Goal: Information Seeking & Learning: Learn about a topic

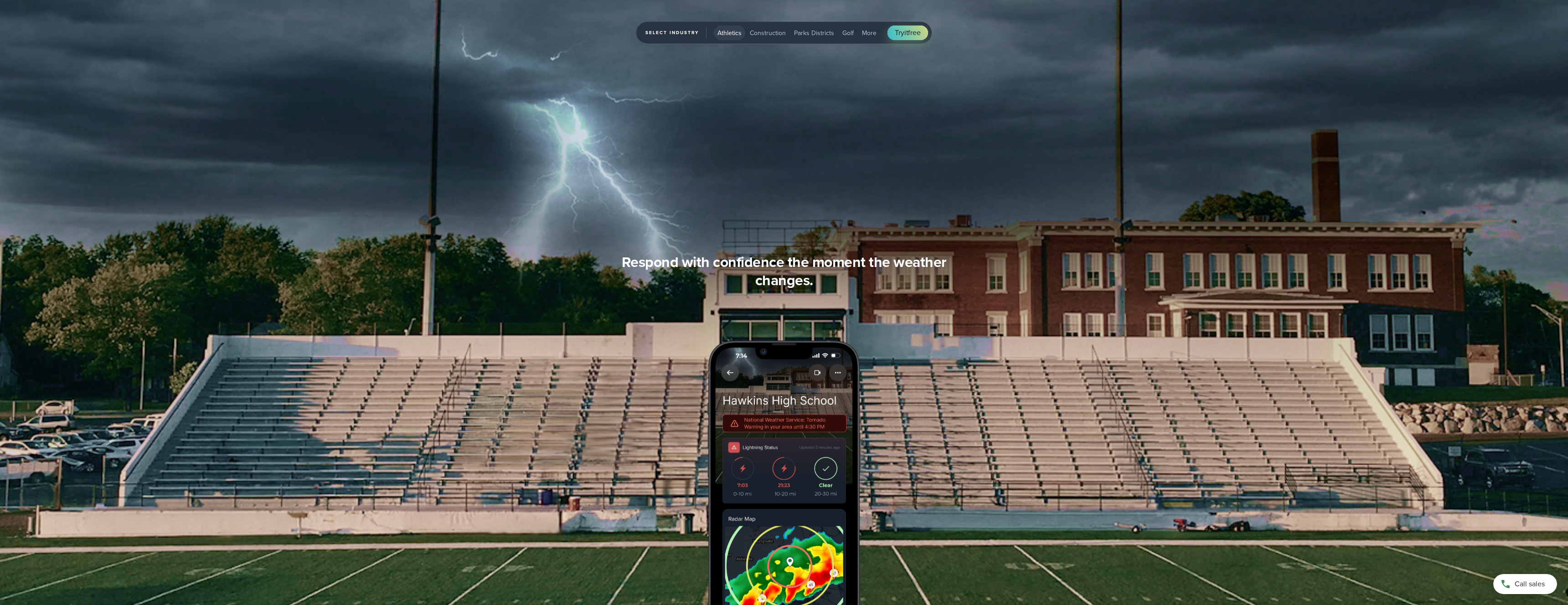
scroll to position [1342, 0]
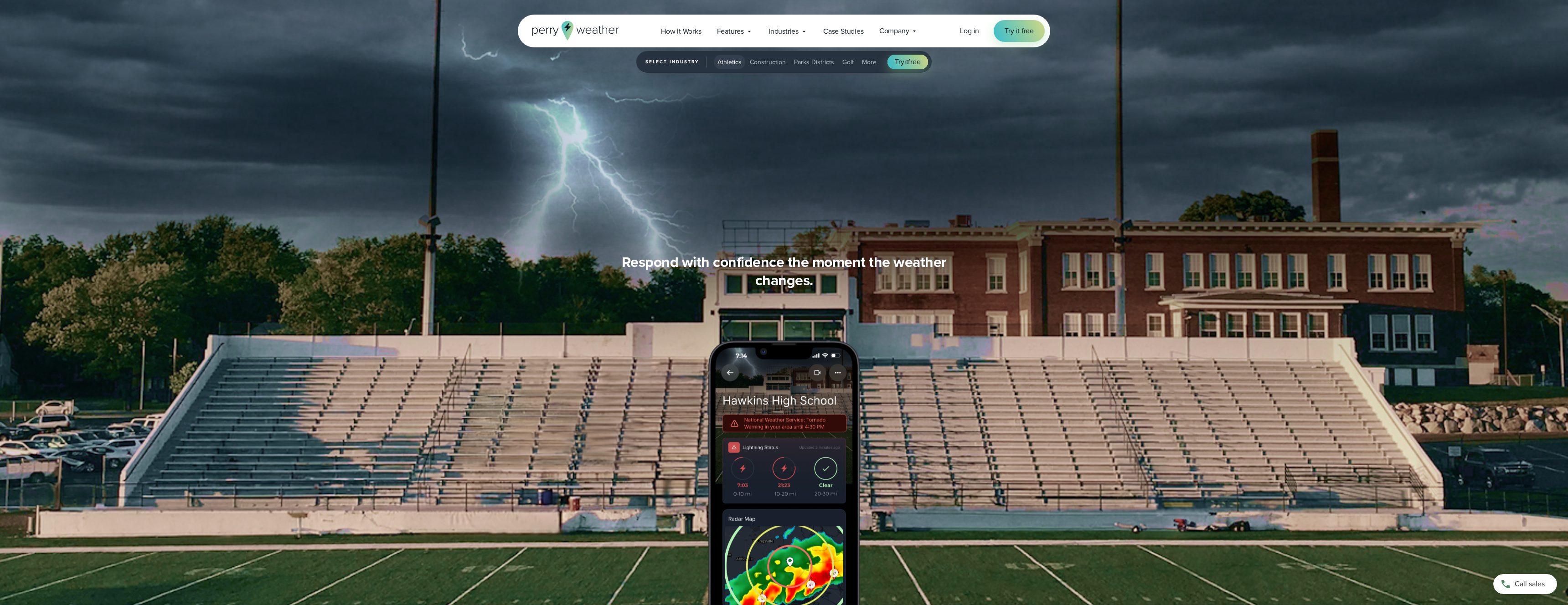
click at [704, 339] on div "Stay ahead of changing weather conditions at your campus… Respond with confiden…" at bounding box center [784, 429] width 533 height 353
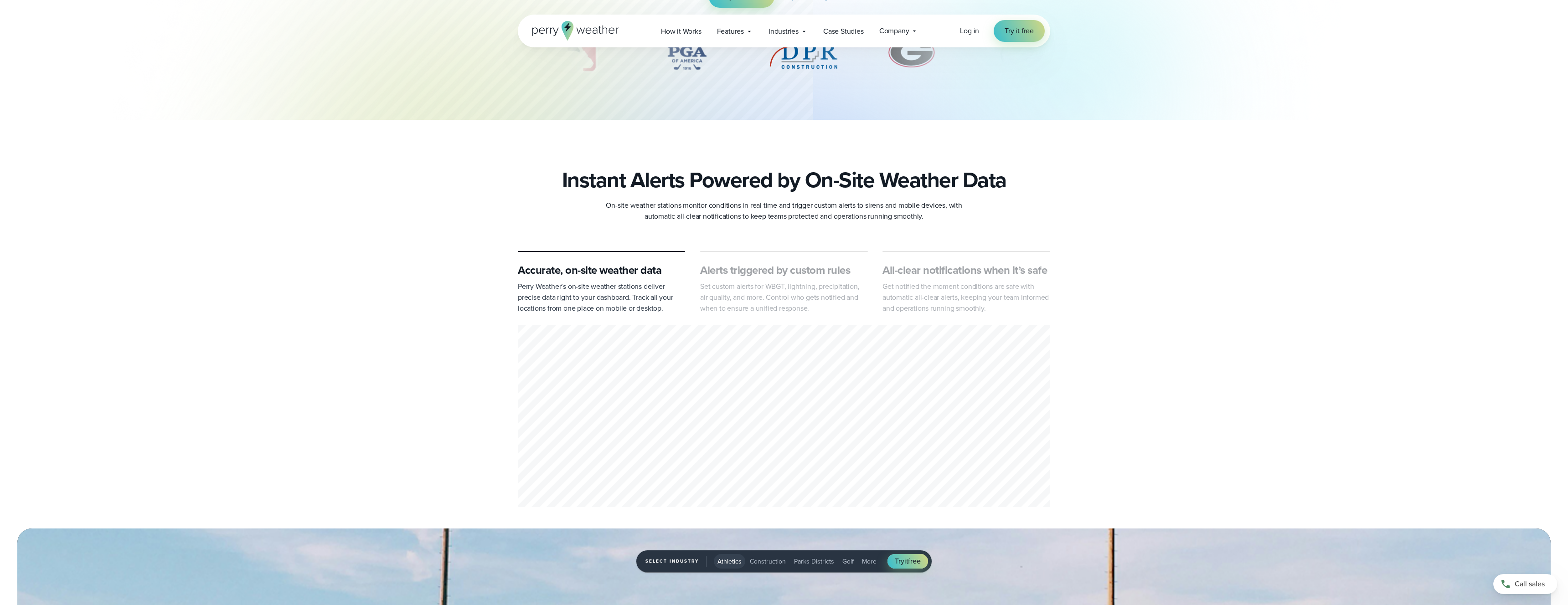
scroll to position [0, 0]
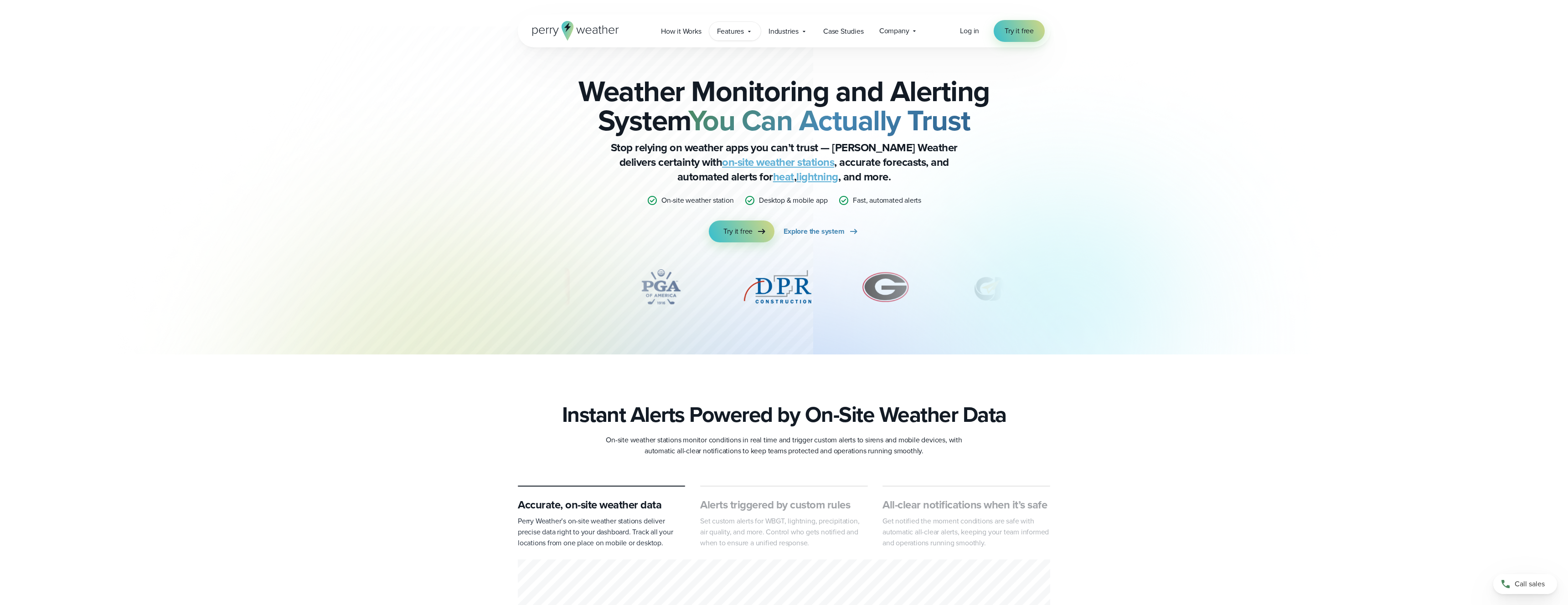
click at [740, 26] on span "Features" at bounding box center [731, 31] width 27 height 11
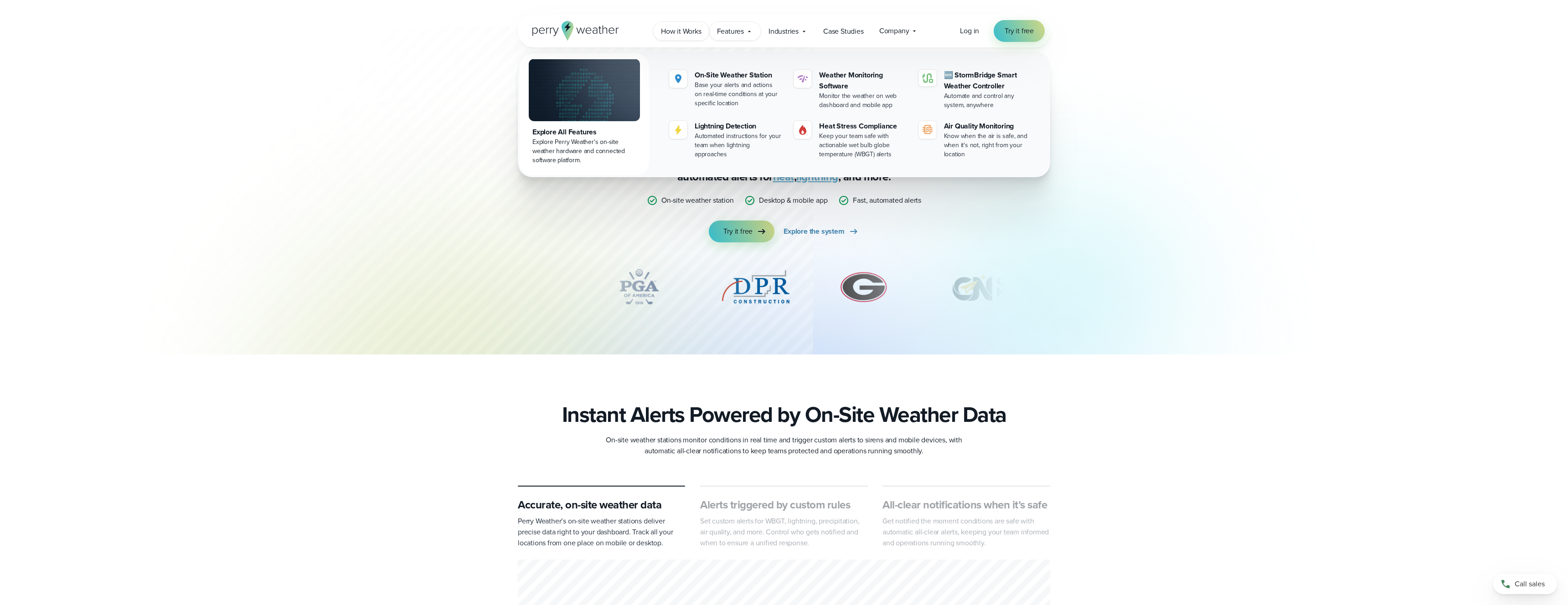
click at [692, 32] on span "How it Works" at bounding box center [681, 31] width 40 height 11
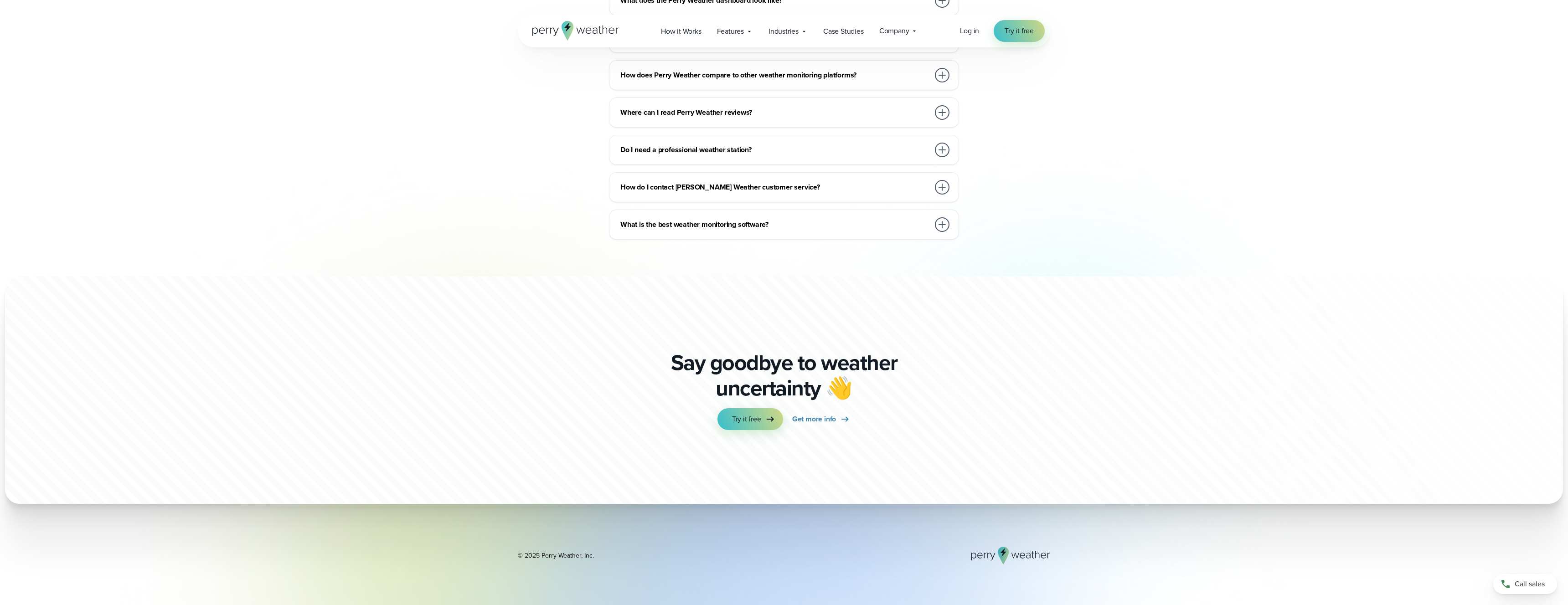
scroll to position [2333, 0]
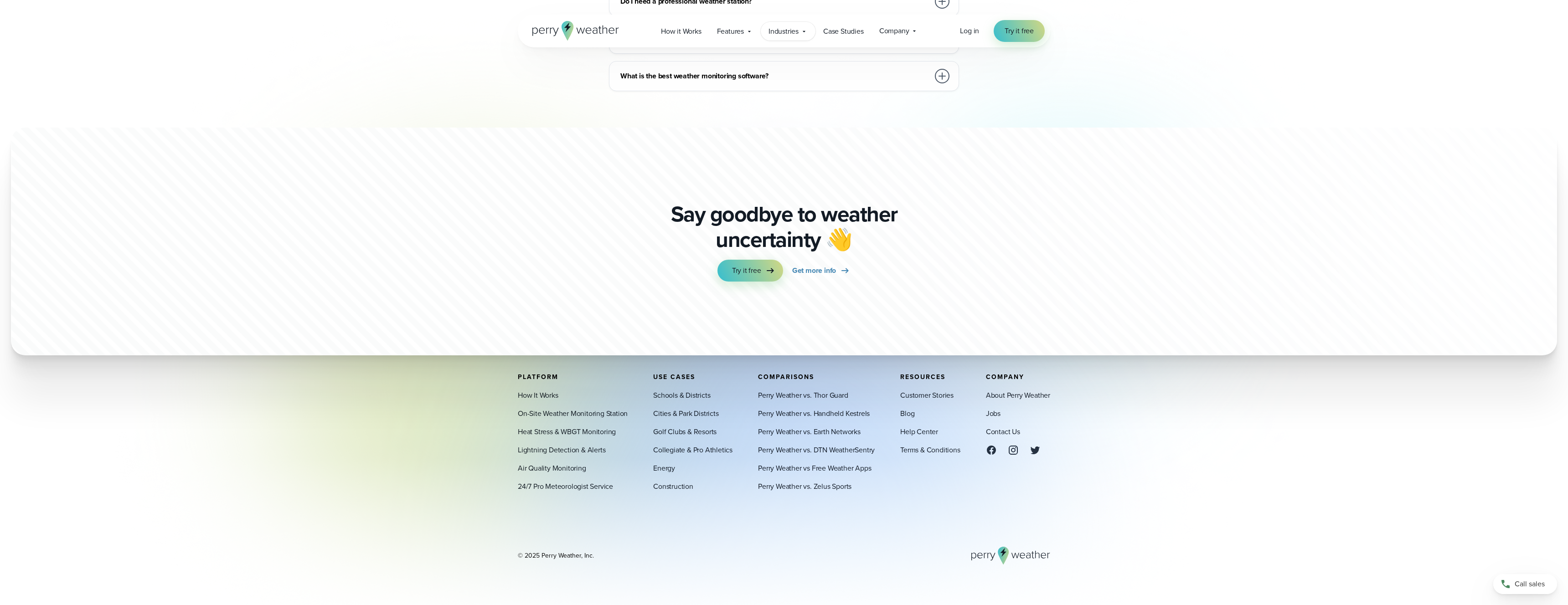
click at [799, 31] on div "Industries Featured Case Study How PGA of America is Prioritizing Golfer Safety…" at bounding box center [788, 31] width 55 height 19
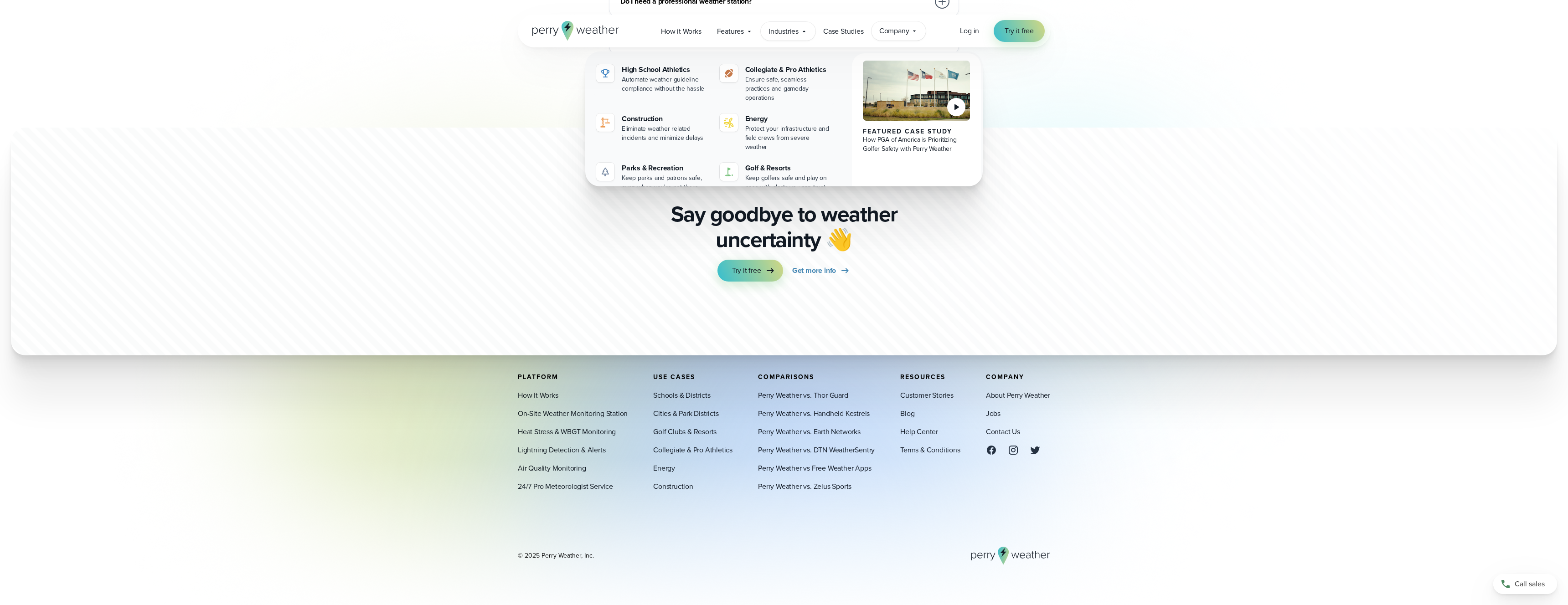
click at [906, 33] on span "Company" at bounding box center [894, 31] width 30 height 11
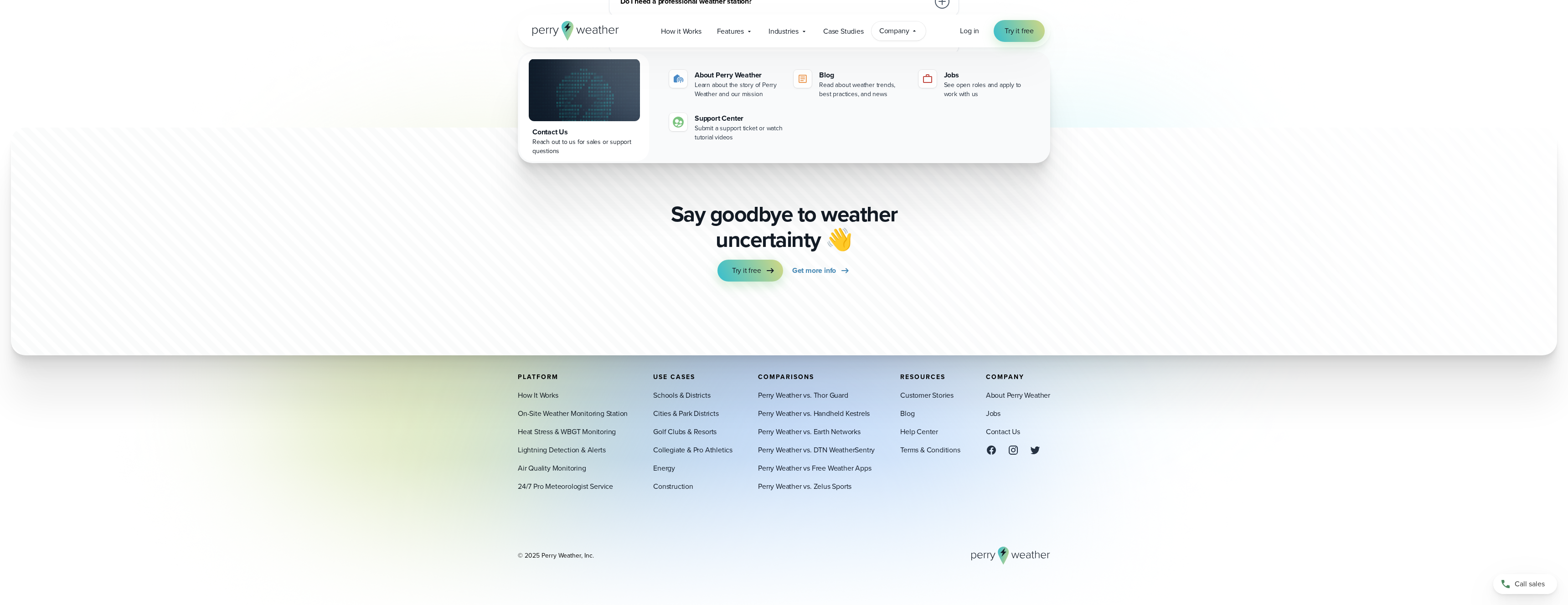
click at [749, 71] on h3 "What is the best weather monitoring software?" at bounding box center [775, 76] width 309 height 11
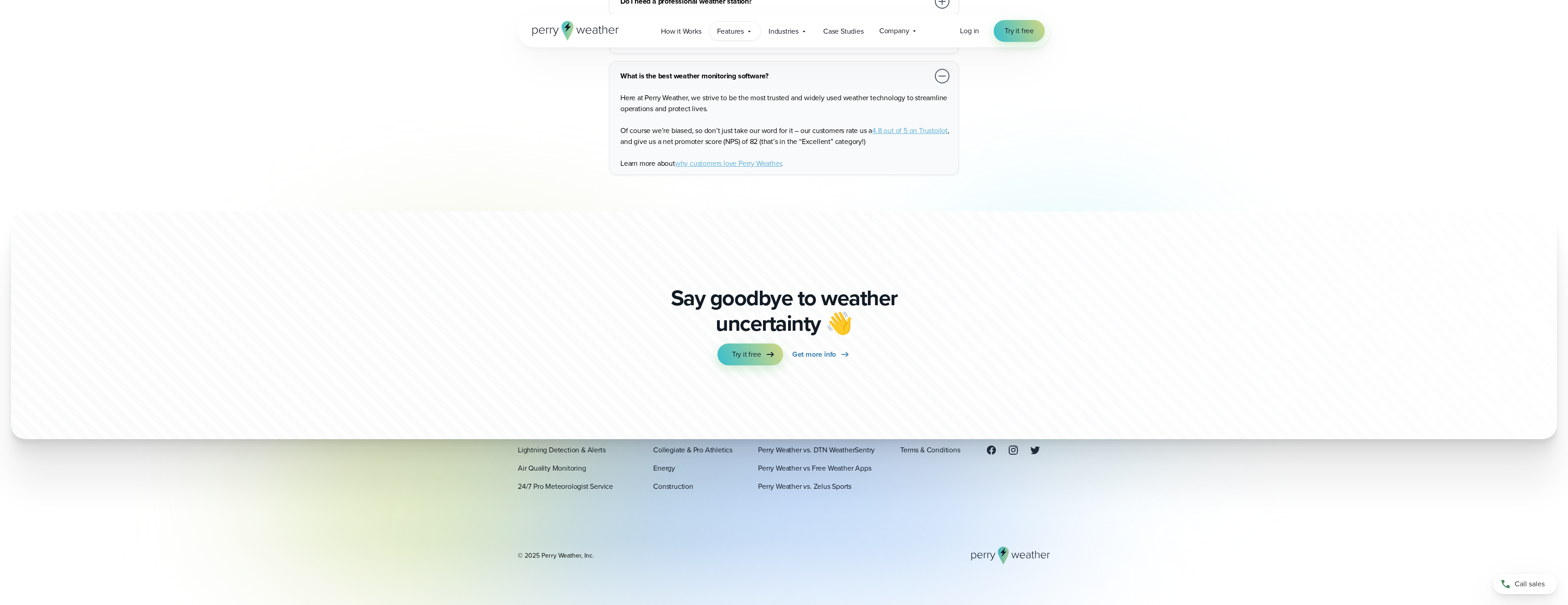
click at [741, 31] on span "Features" at bounding box center [731, 31] width 27 height 11
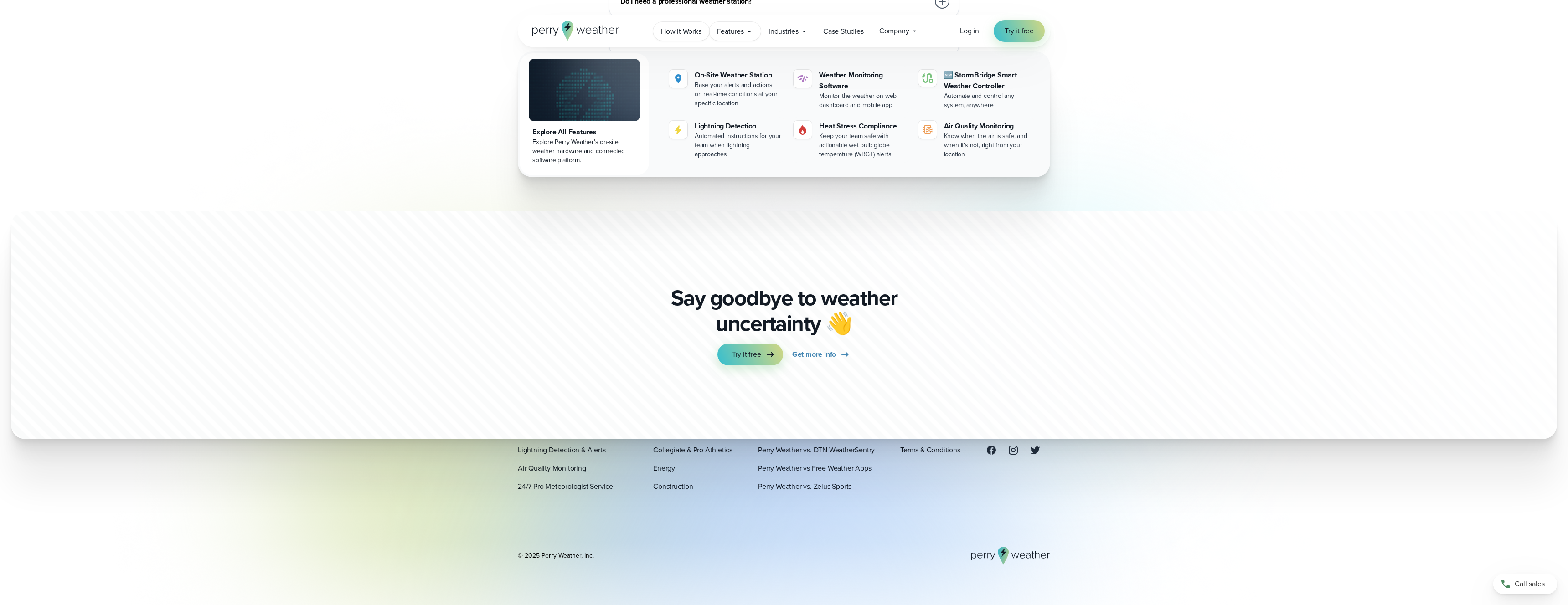
click at [669, 36] on span "How it Works" at bounding box center [681, 31] width 40 height 11
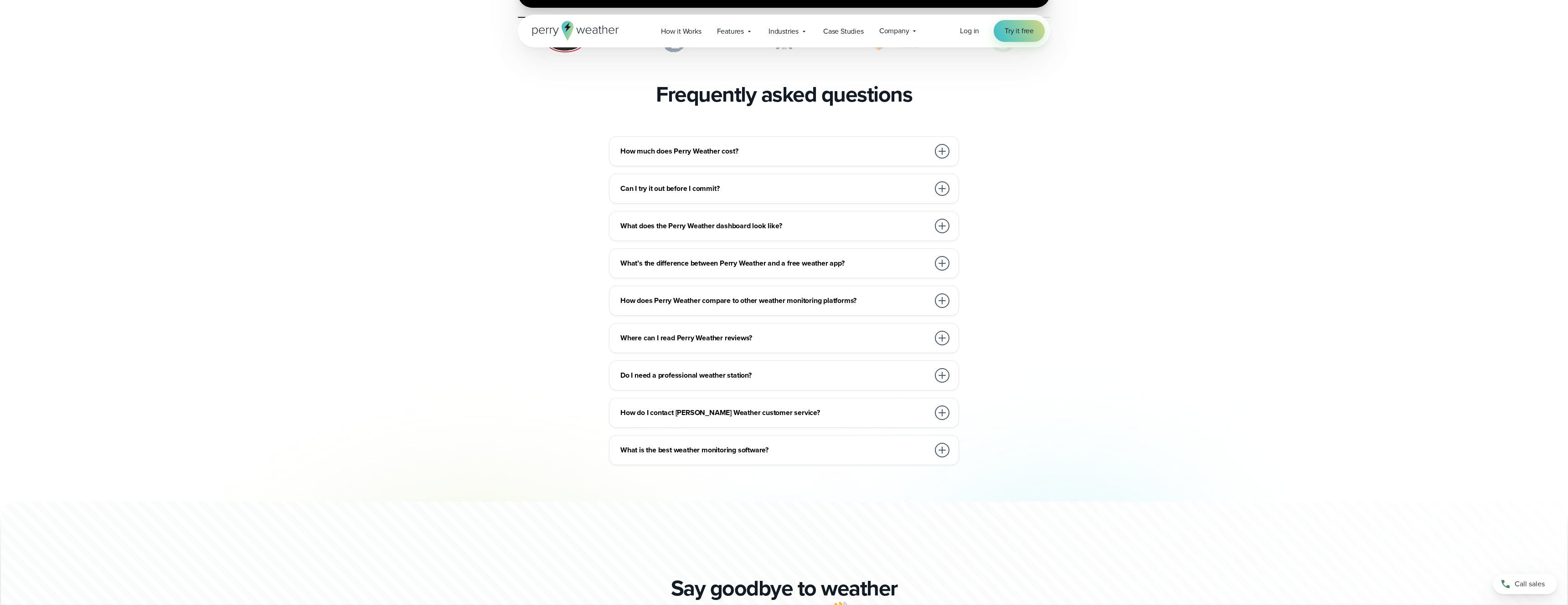
scroll to position [1884, 0]
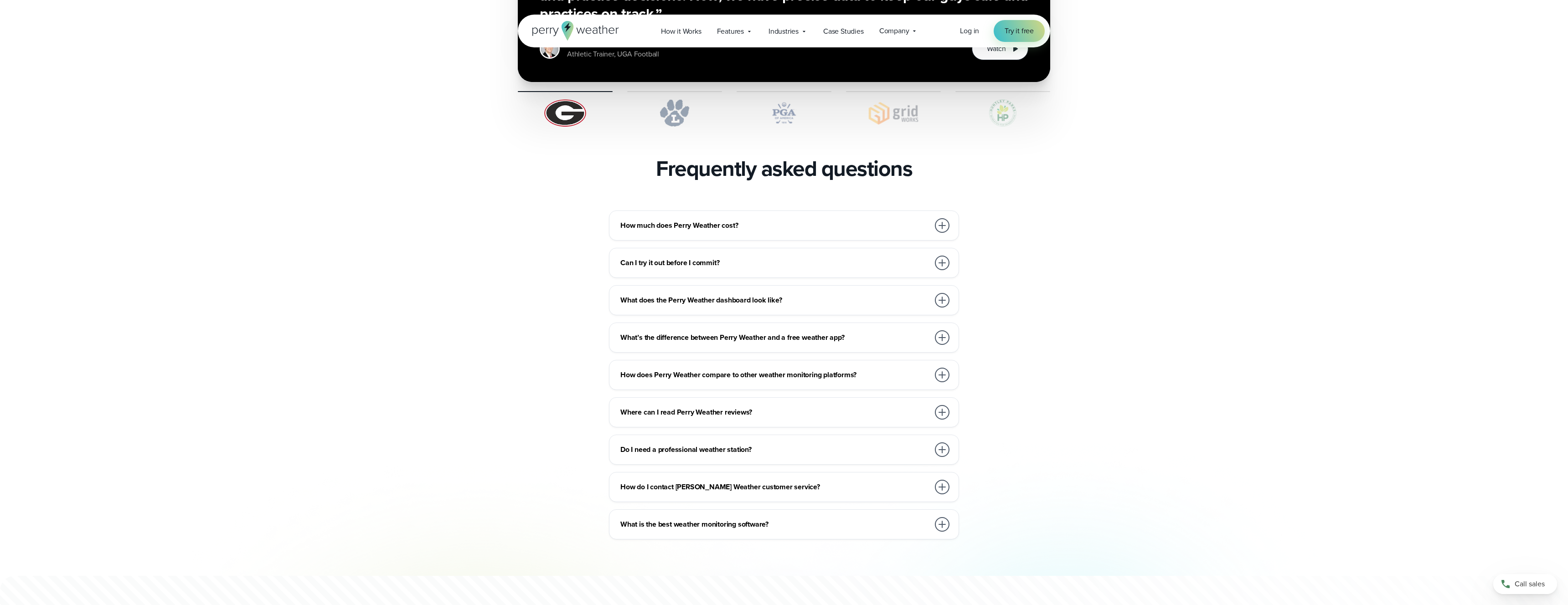
click at [755, 220] on h3 "How much does Perry Weather cost?" at bounding box center [775, 226] width 309 height 11
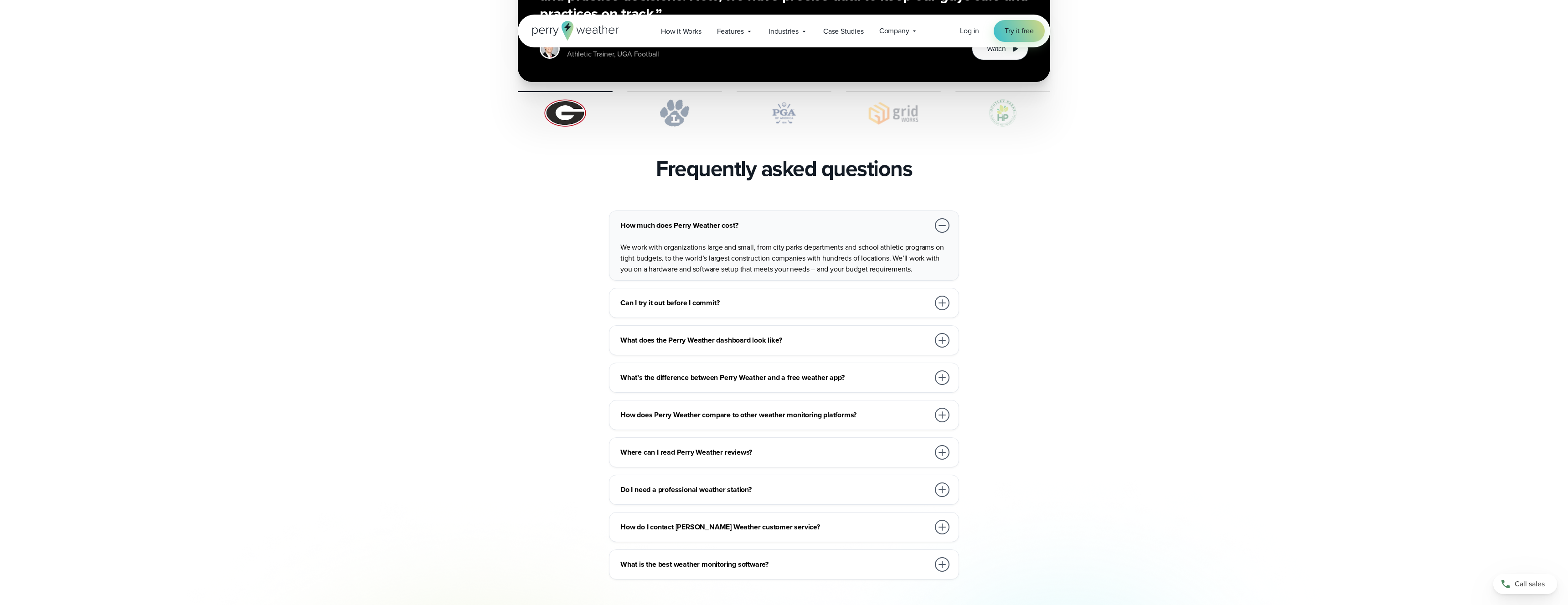
click at [722, 260] on div "How much does Perry Weather cost? We work with organizations large and small, f…" at bounding box center [784, 395] width 533 height 369
click at [712, 294] on div "Can I try it out before I commit?" at bounding box center [786, 303] width 331 height 18
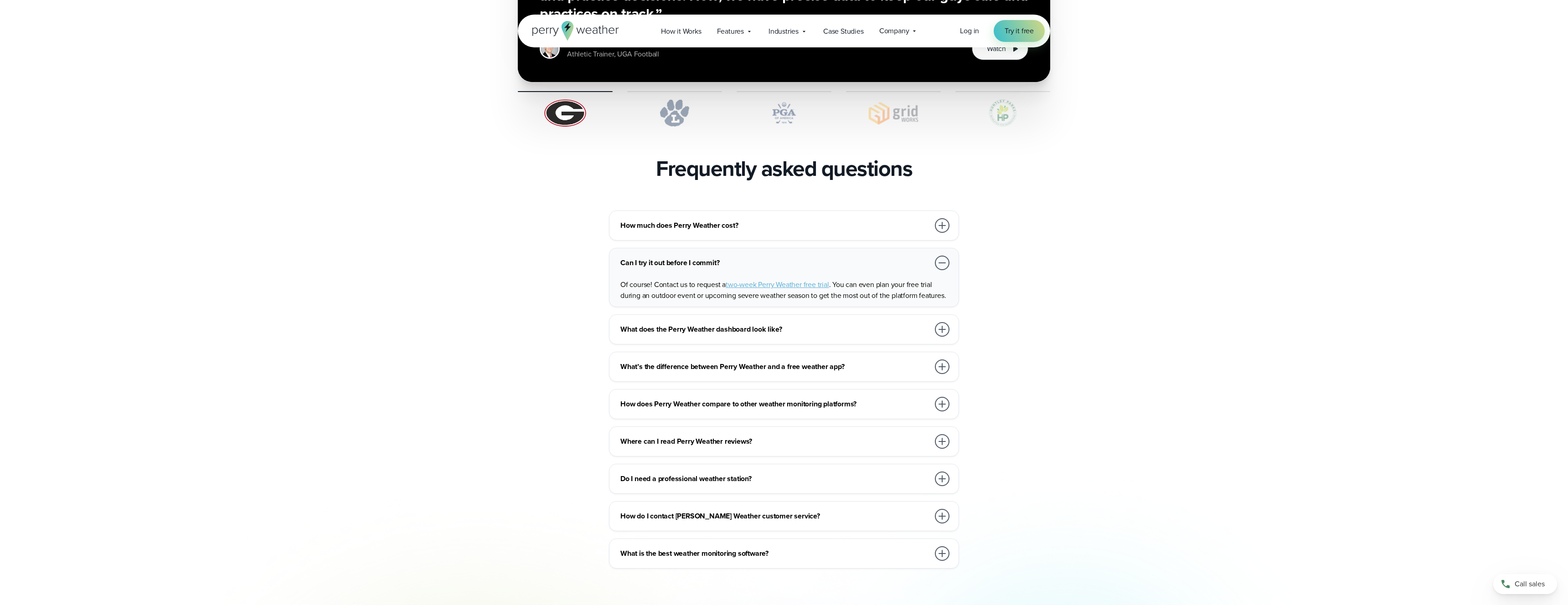
click at [718, 220] on h3 "How much does Perry Weather cost?" at bounding box center [775, 226] width 309 height 11
